Goal: Obtain resource: Download file/media

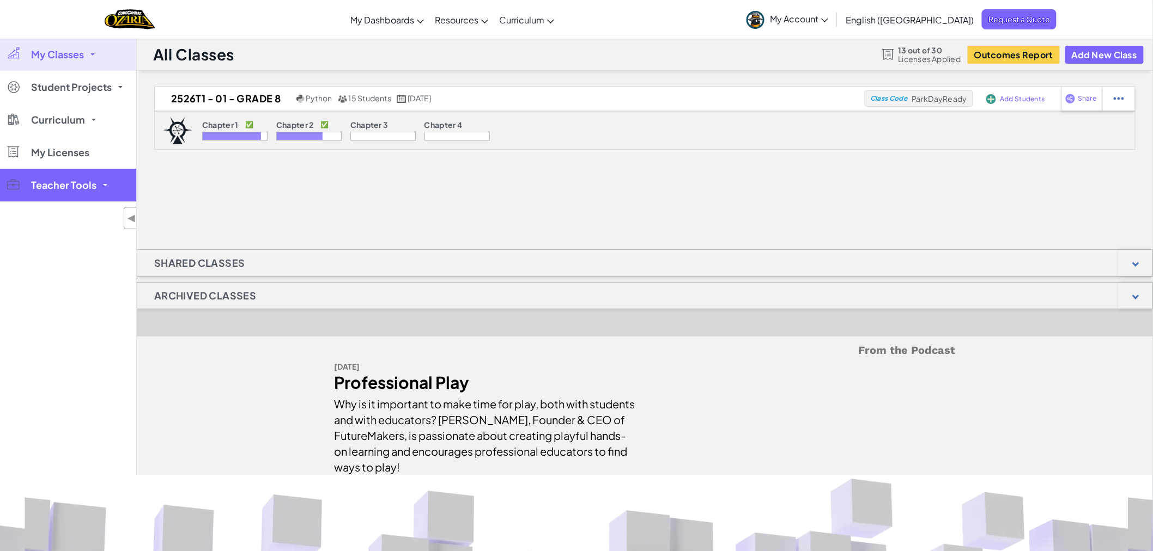
click at [68, 186] on span "Teacher Tools" at bounding box center [63, 185] width 65 height 10
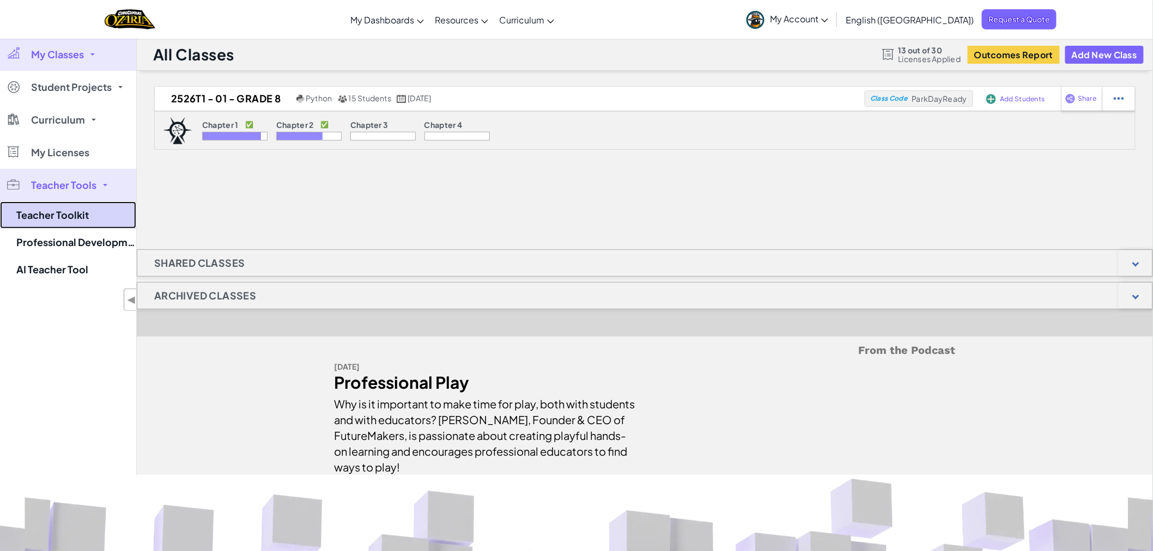
click at [63, 213] on link "Teacher Toolkit" at bounding box center [68, 215] width 136 height 27
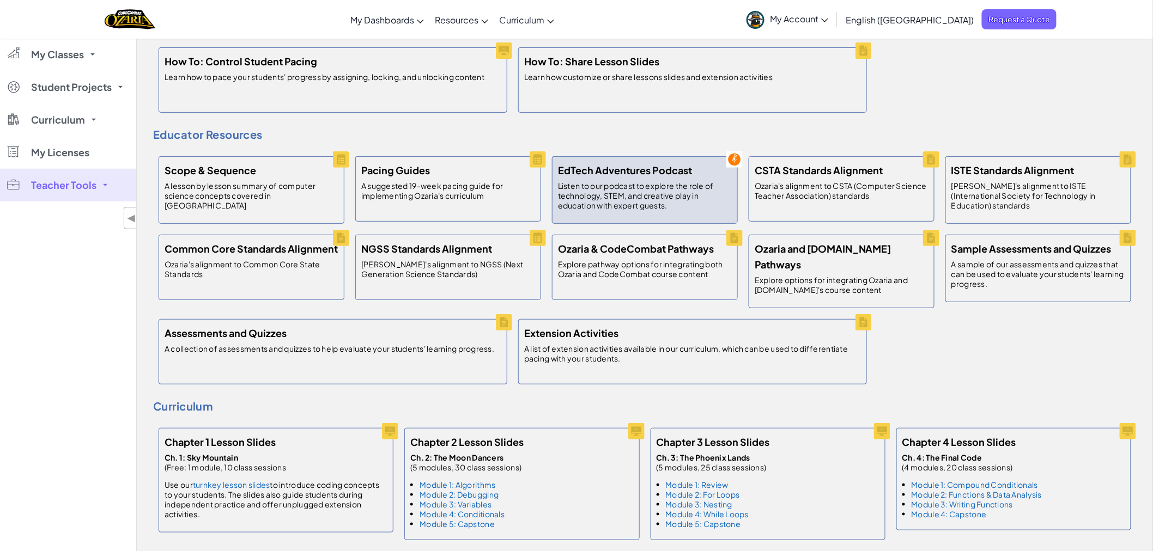
scroll to position [302, 0]
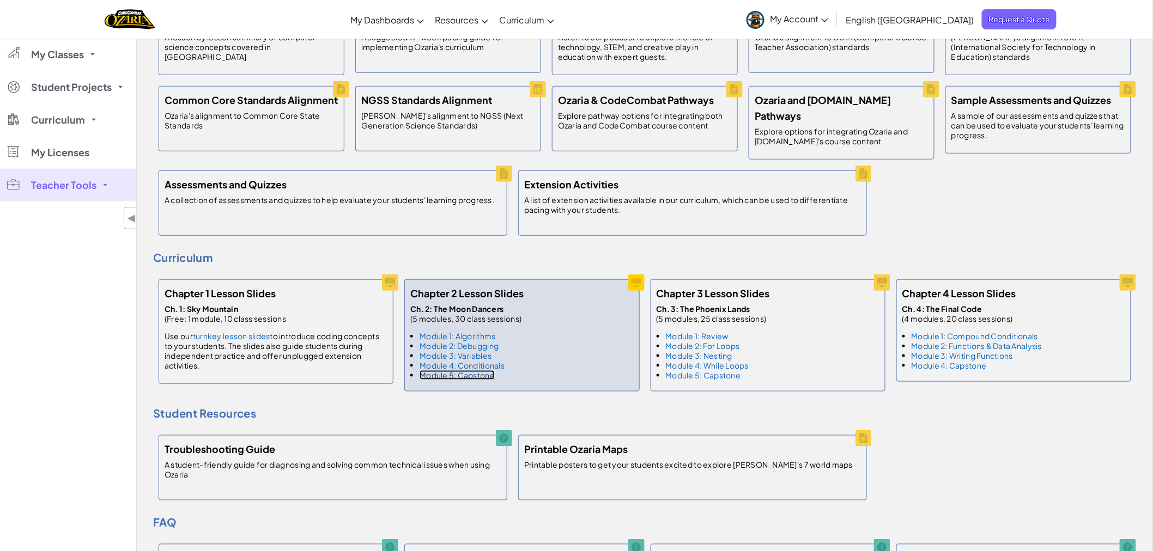
click at [473, 371] on link "Module 5: Capstone" at bounding box center [457, 376] width 75 height 10
